Goal: Book appointment/travel/reservation

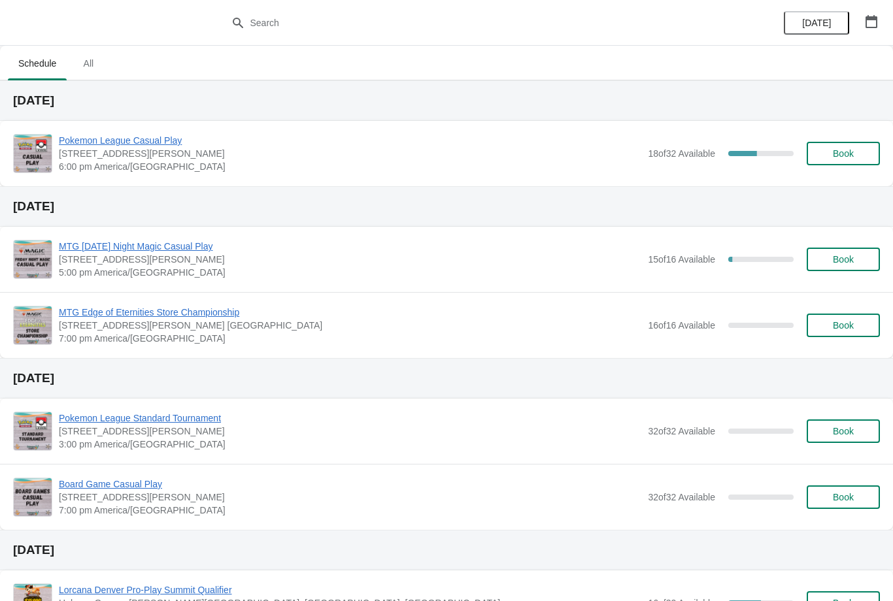
click at [852, 328] on span "Book" at bounding box center [843, 325] width 21 height 10
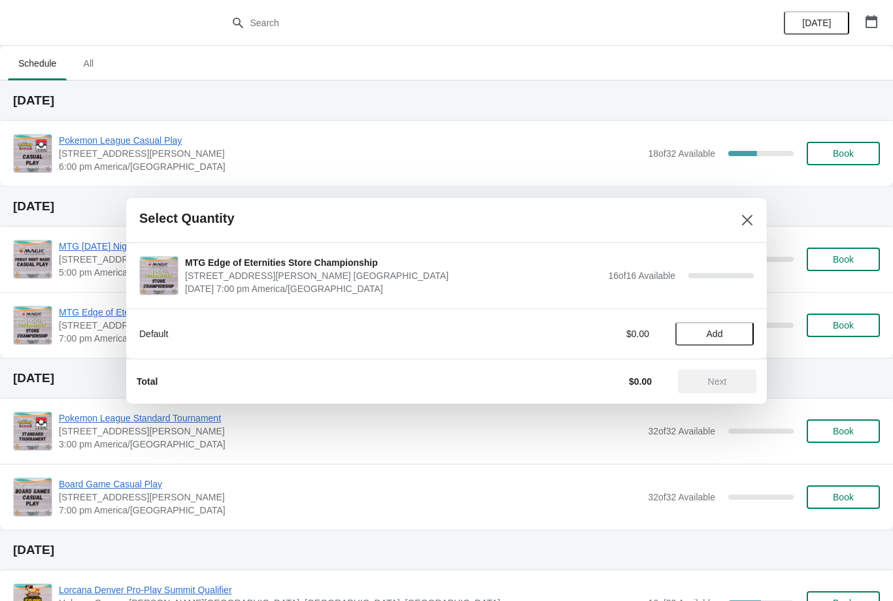
click at [729, 331] on span "Add" at bounding box center [714, 334] width 55 height 10
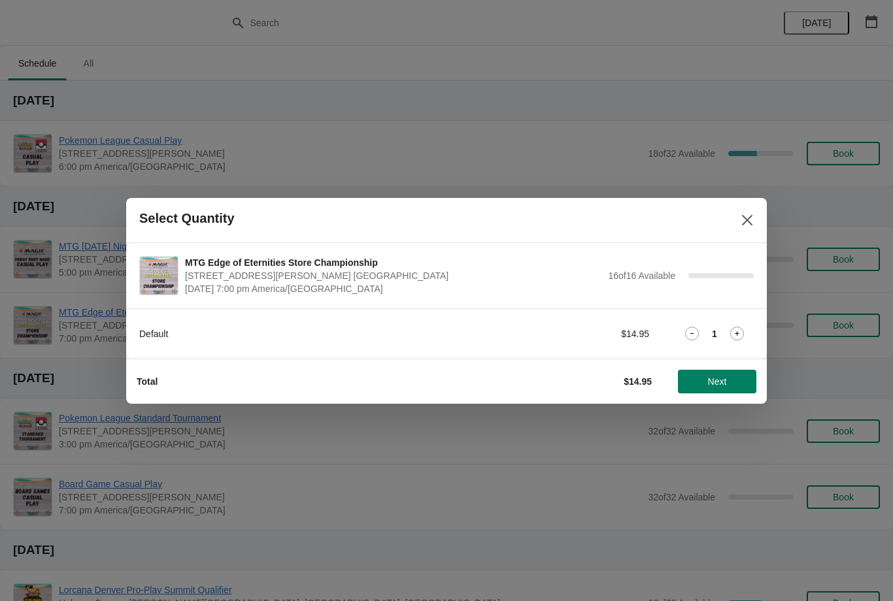
click at [704, 381] on span "Next" at bounding box center [717, 381] width 58 height 10
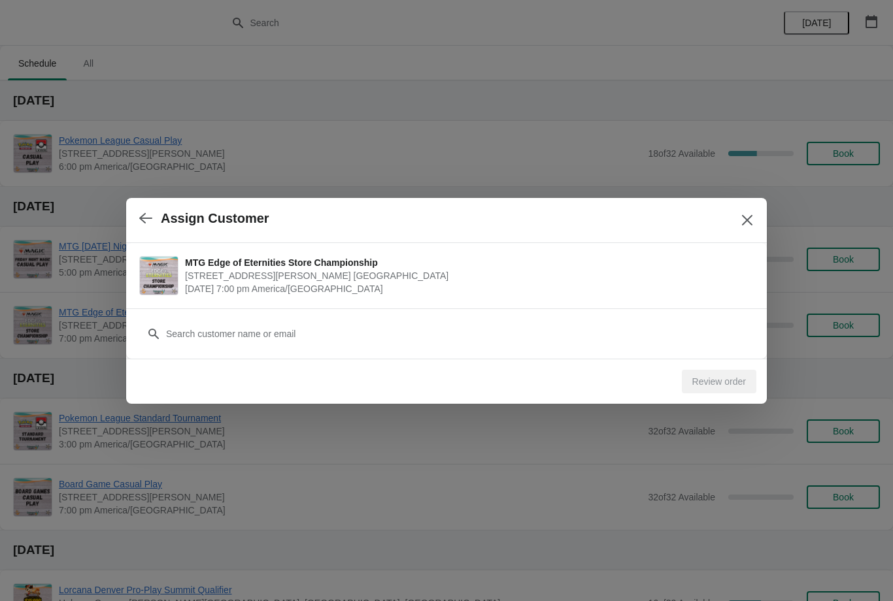
click at [324, 316] on div "Customer" at bounding box center [446, 327] width 614 height 37
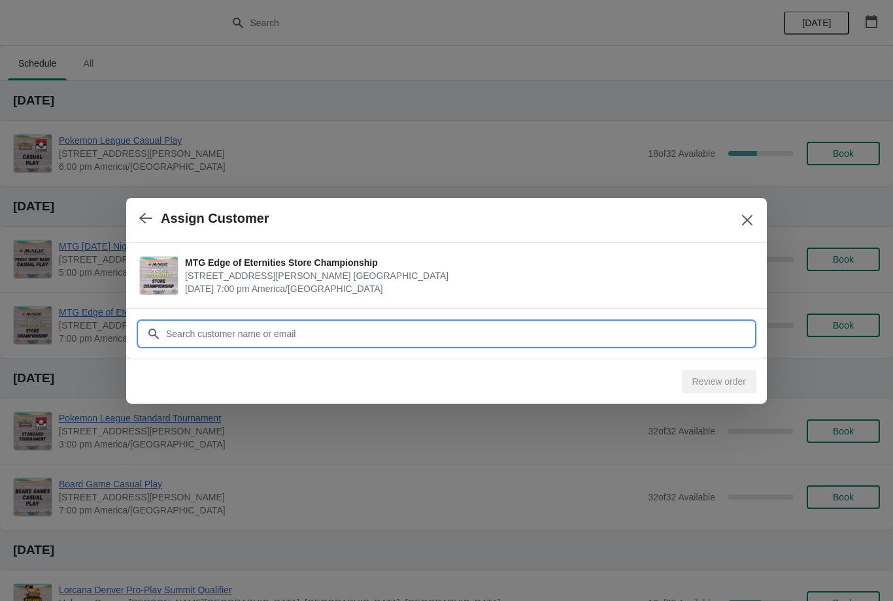
click at [305, 338] on input "Customer" at bounding box center [459, 334] width 588 height 24
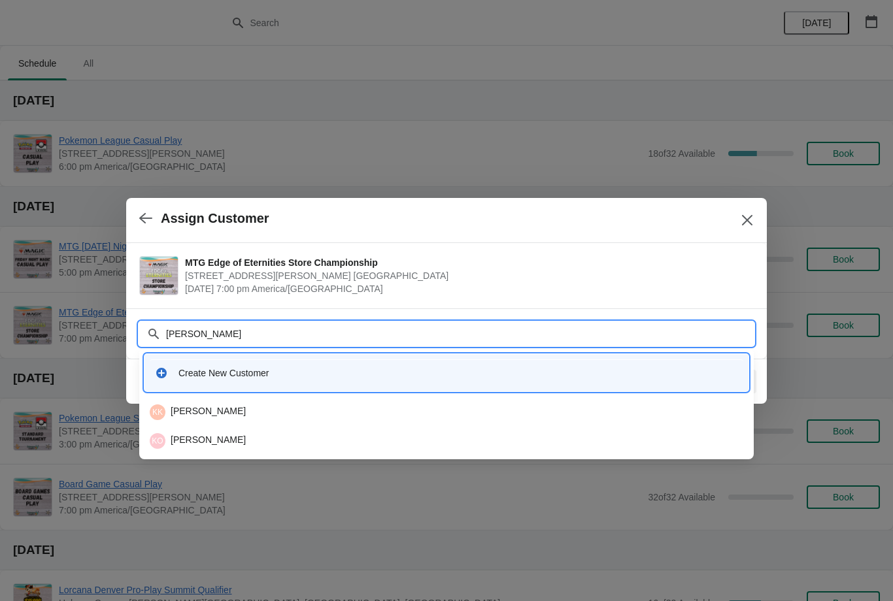
type input "[PERSON_NAME]"
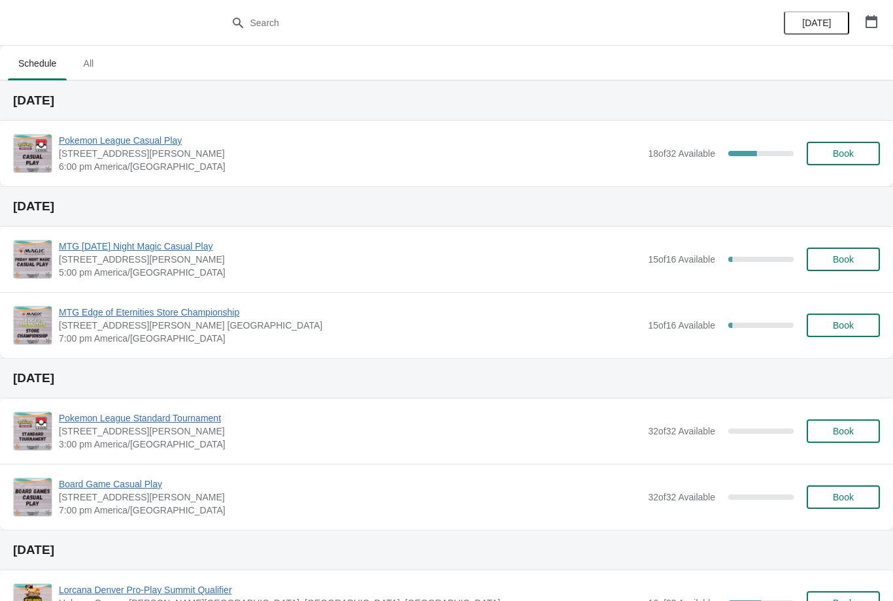
click at [841, 161] on button "Book" at bounding box center [842, 154] width 73 height 24
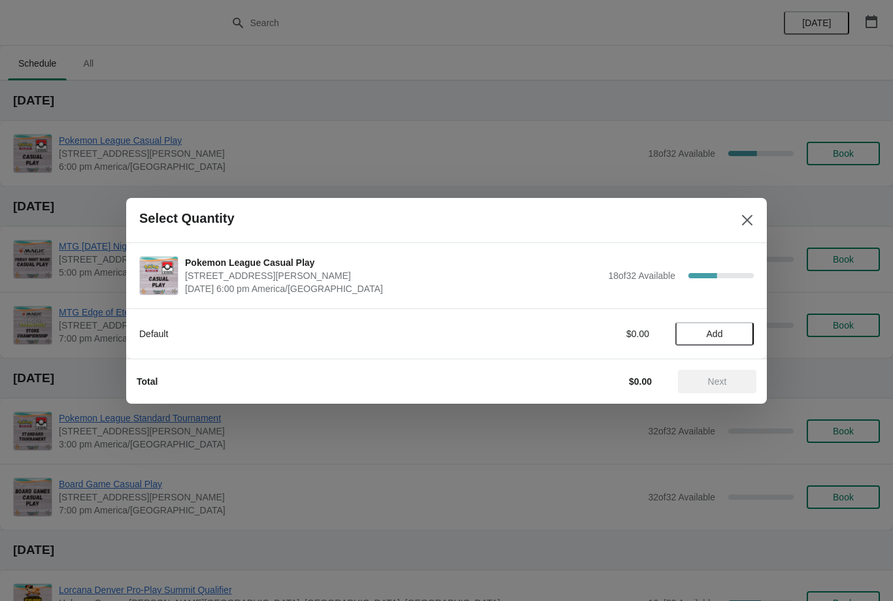
click at [713, 329] on span "Add" at bounding box center [714, 334] width 16 height 10
click at [718, 387] on span "Next" at bounding box center [717, 381] width 19 height 10
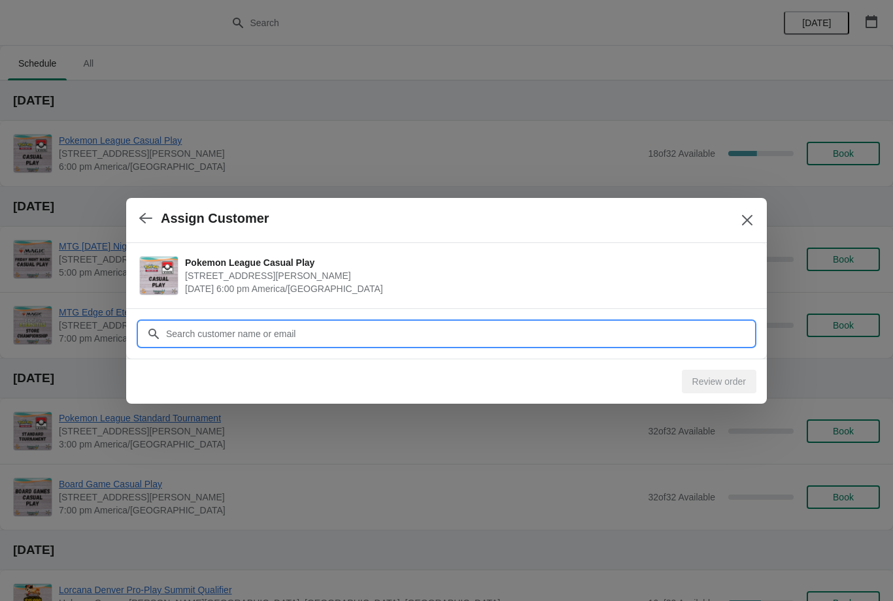
click at [384, 337] on input "Customer" at bounding box center [459, 334] width 588 height 24
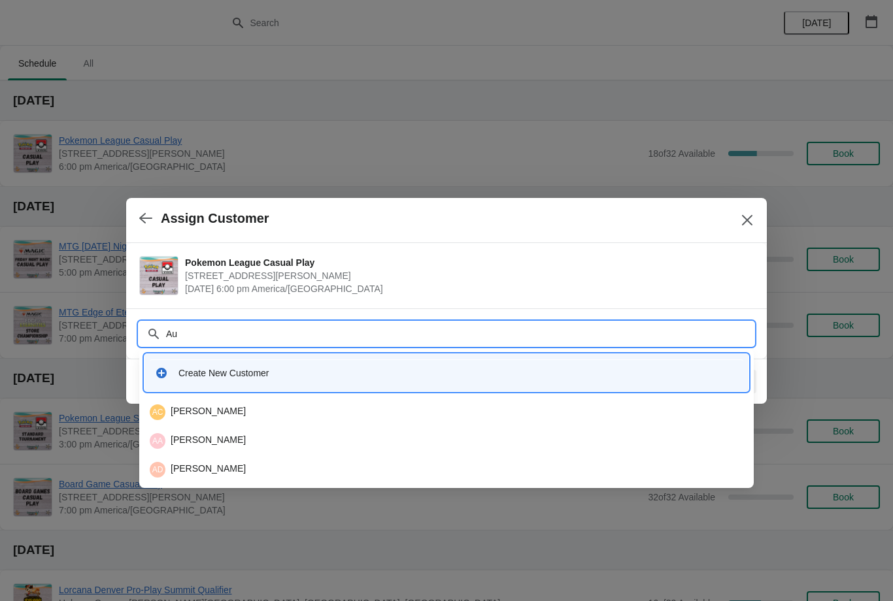
type input "A"
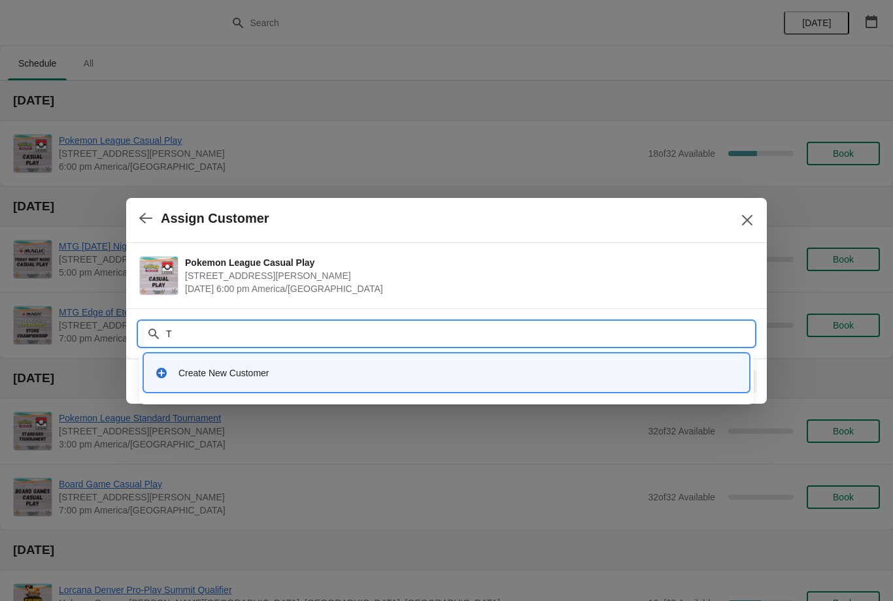
type input "Th"
